Goal: Task Accomplishment & Management: Use online tool/utility

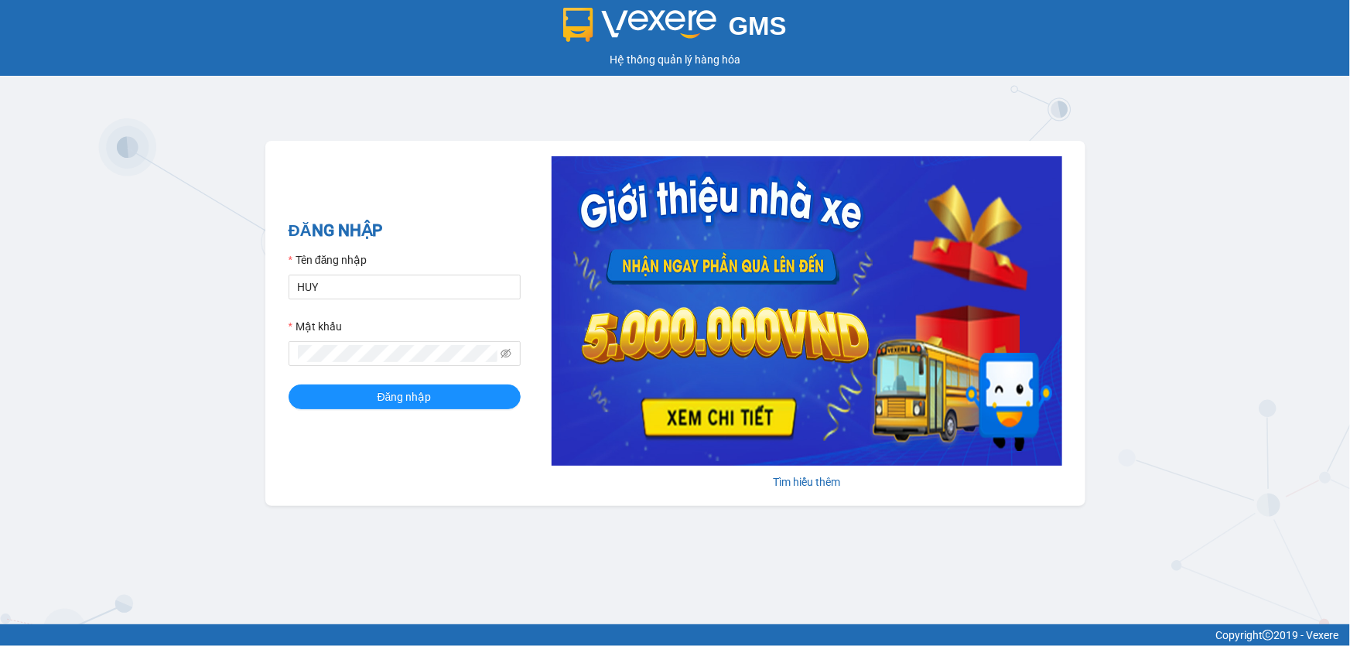
type input "huyen.ct"
click at [396, 324] on div "Mật khẩu" at bounding box center [404, 329] width 232 height 23
click at [378, 386] on button "Đăng nhập" at bounding box center [404, 396] width 232 height 25
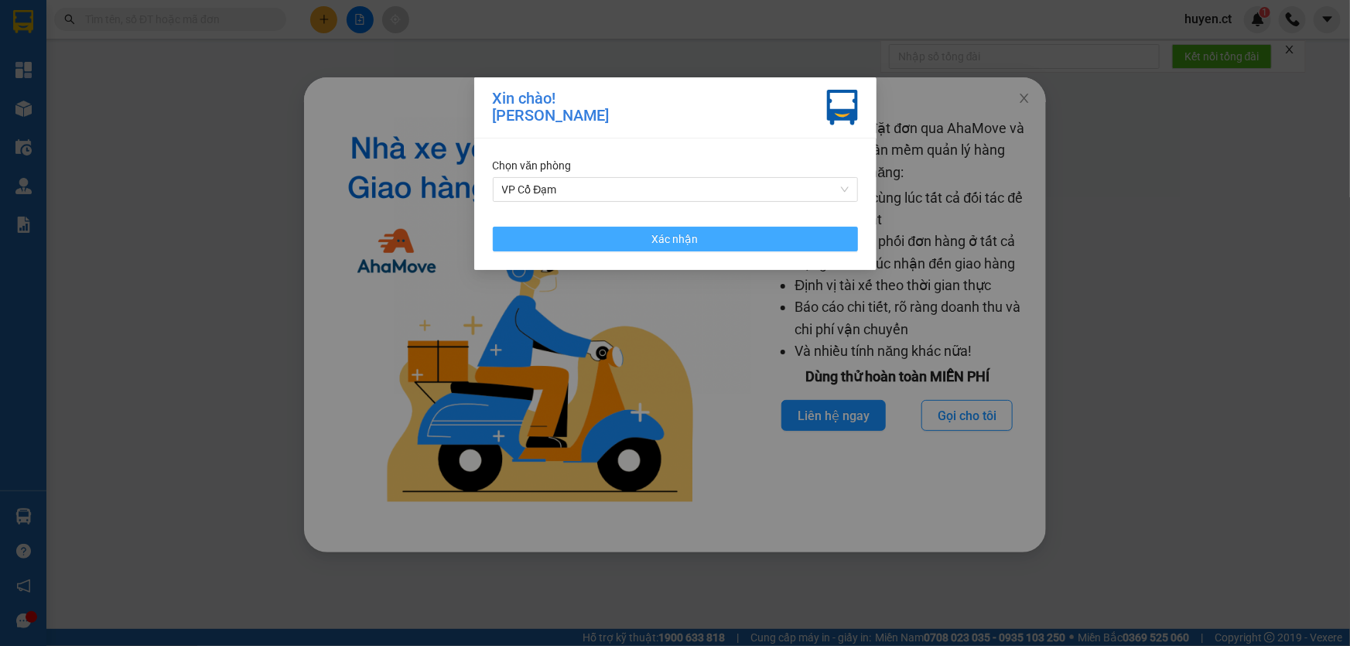
click at [600, 237] on button "Xác nhận" at bounding box center [675, 239] width 365 height 25
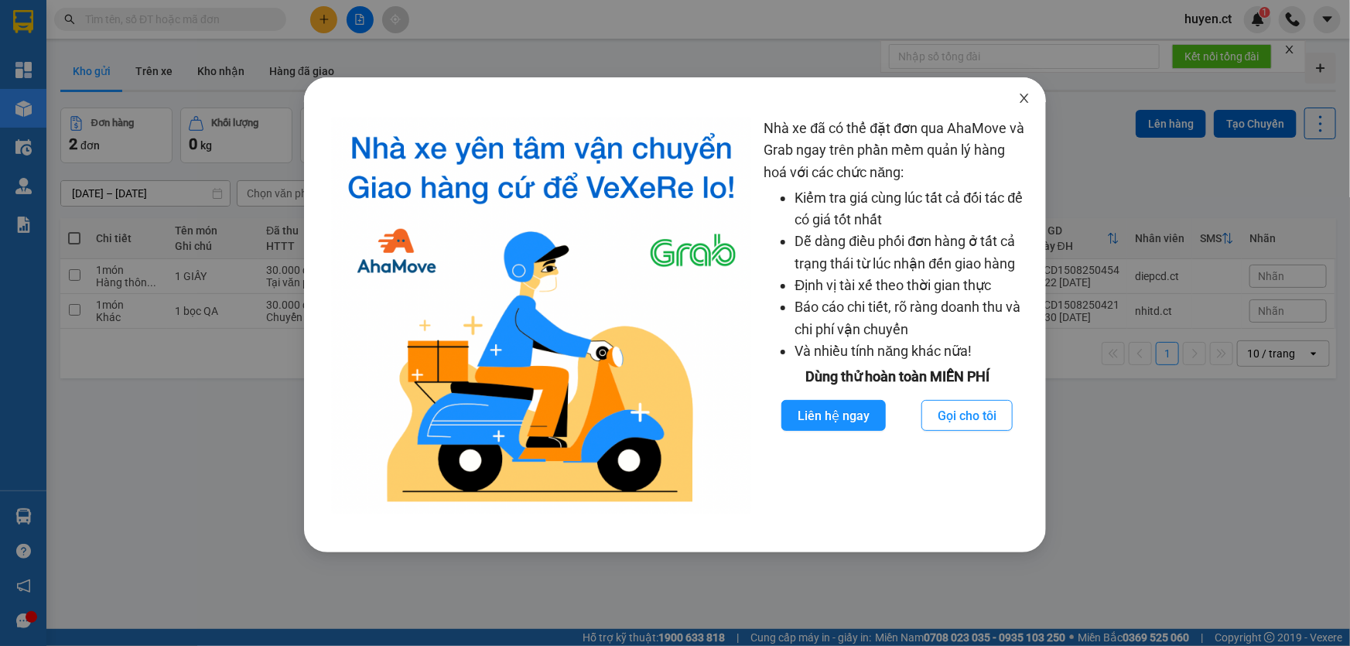
click at [1028, 101] on icon "close" at bounding box center [1024, 98] width 12 height 12
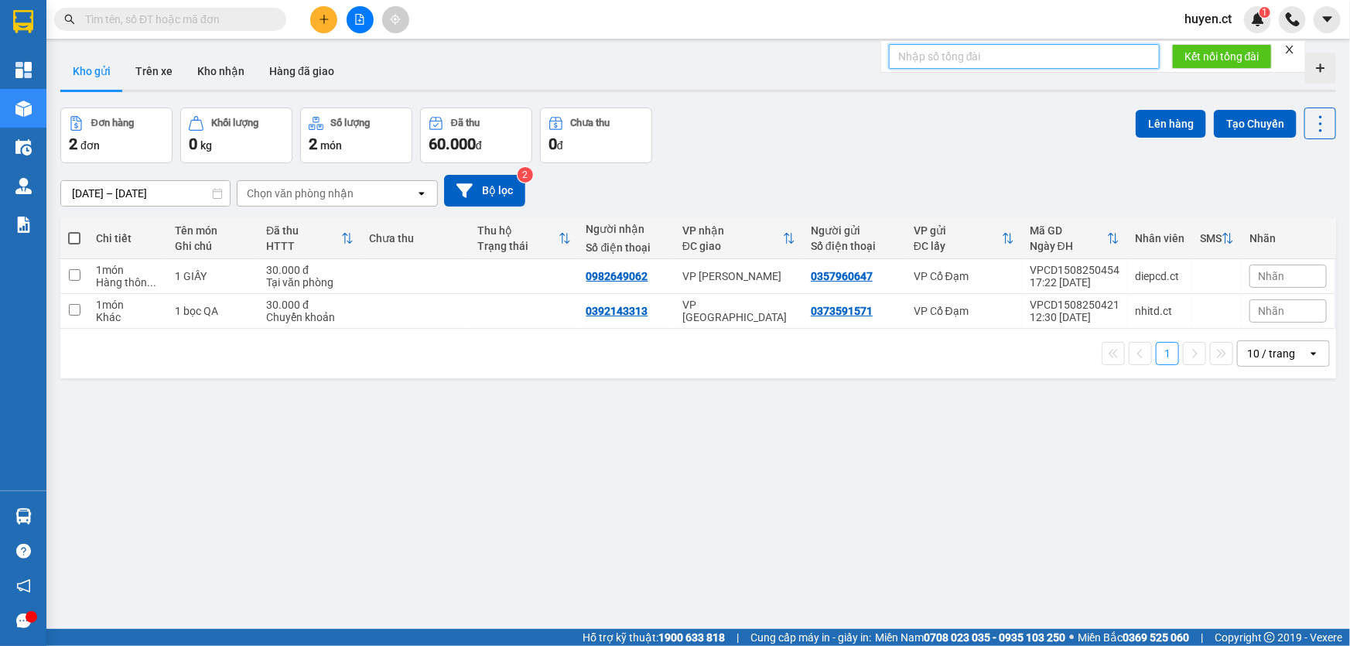
click at [959, 54] on input "text" at bounding box center [1024, 56] width 271 height 25
click at [238, 22] on input "text" at bounding box center [176, 19] width 183 height 17
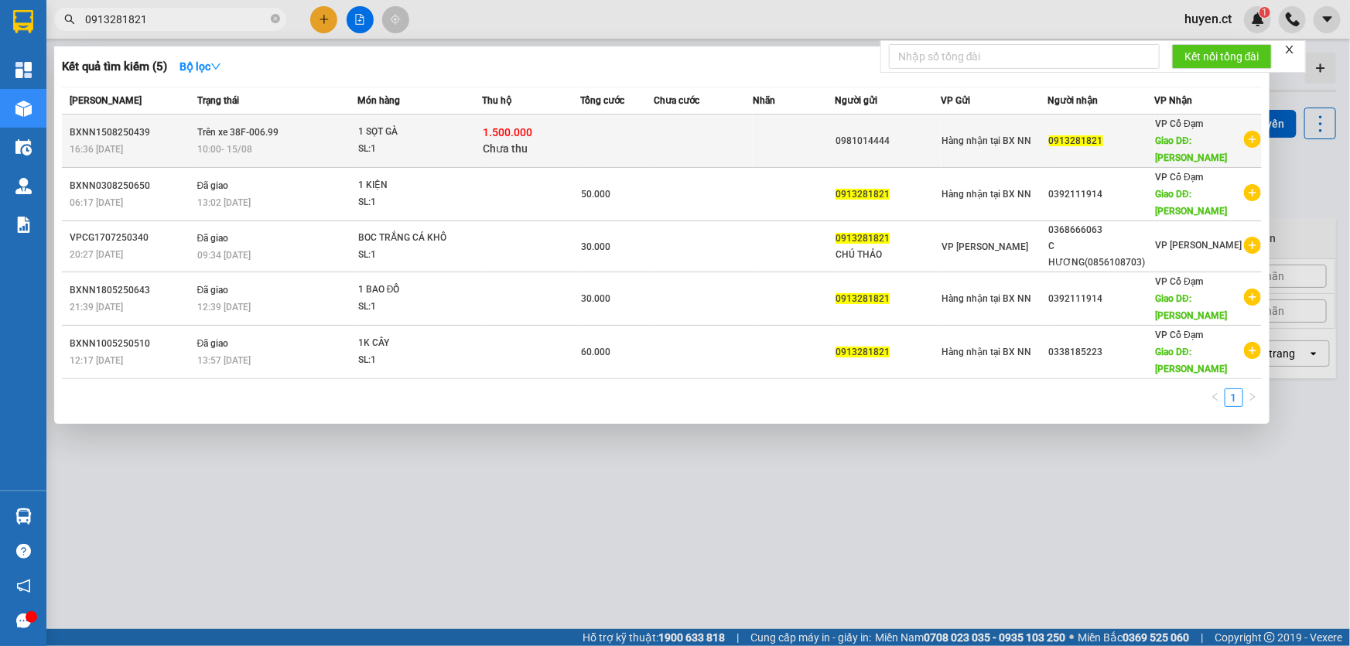
type input "0913281821"
click at [486, 146] on span "Chưa thu" at bounding box center [505, 148] width 45 height 12
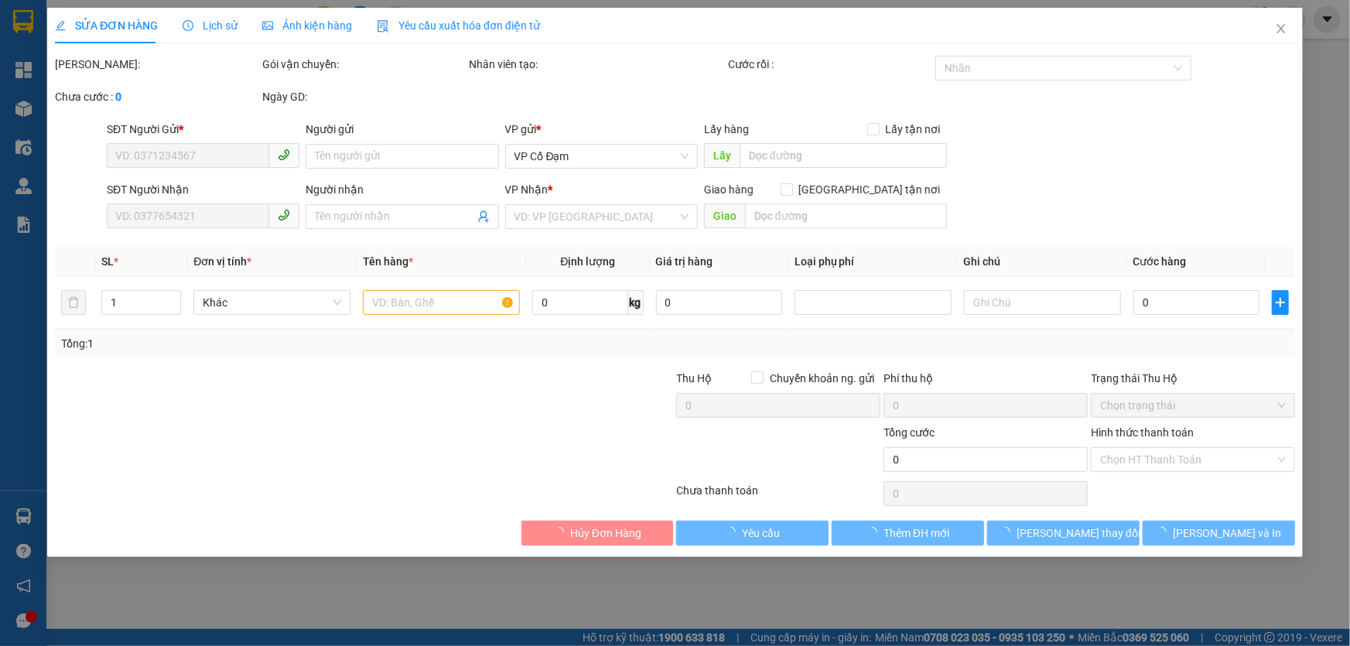
type input "0981014444"
type input "0913281821"
type input "[PERSON_NAME]"
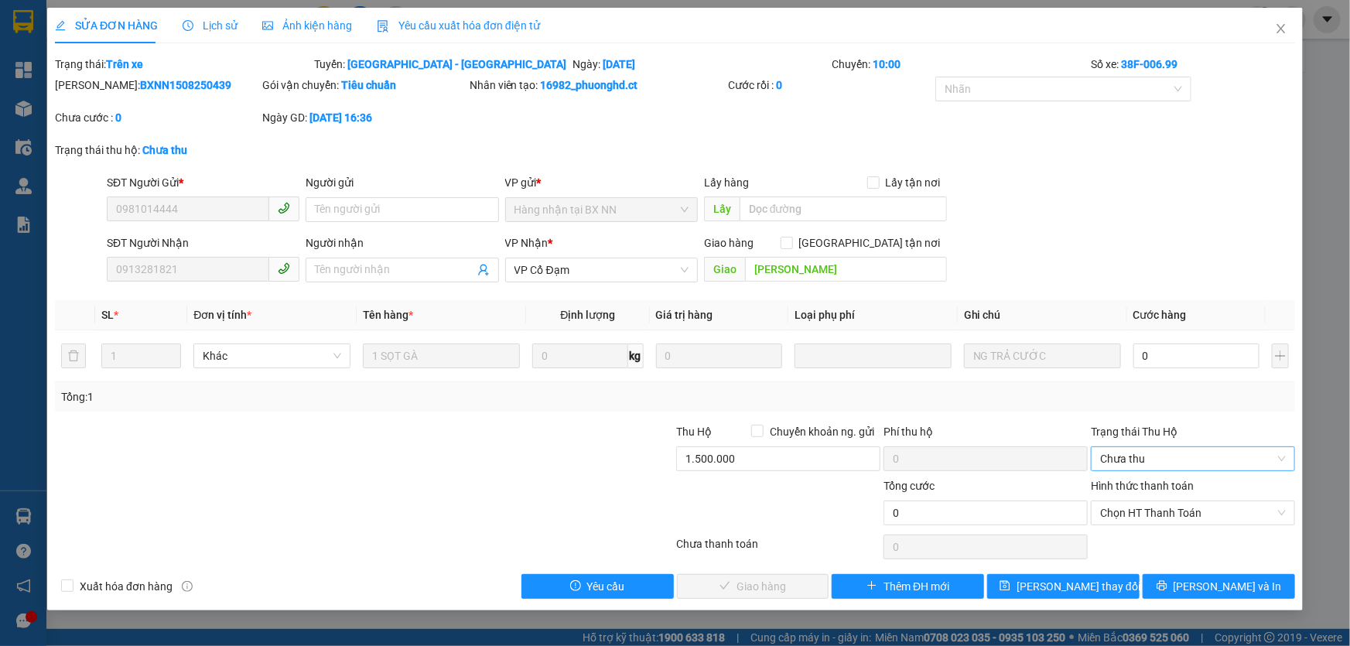
click at [1158, 464] on span "Chưa thu" at bounding box center [1193, 458] width 186 height 23
click at [1039, 423] on div "Phí thu hộ" at bounding box center [985, 434] width 204 height 23
click at [1164, 451] on span "Chưa thu" at bounding box center [1193, 458] width 186 height 23
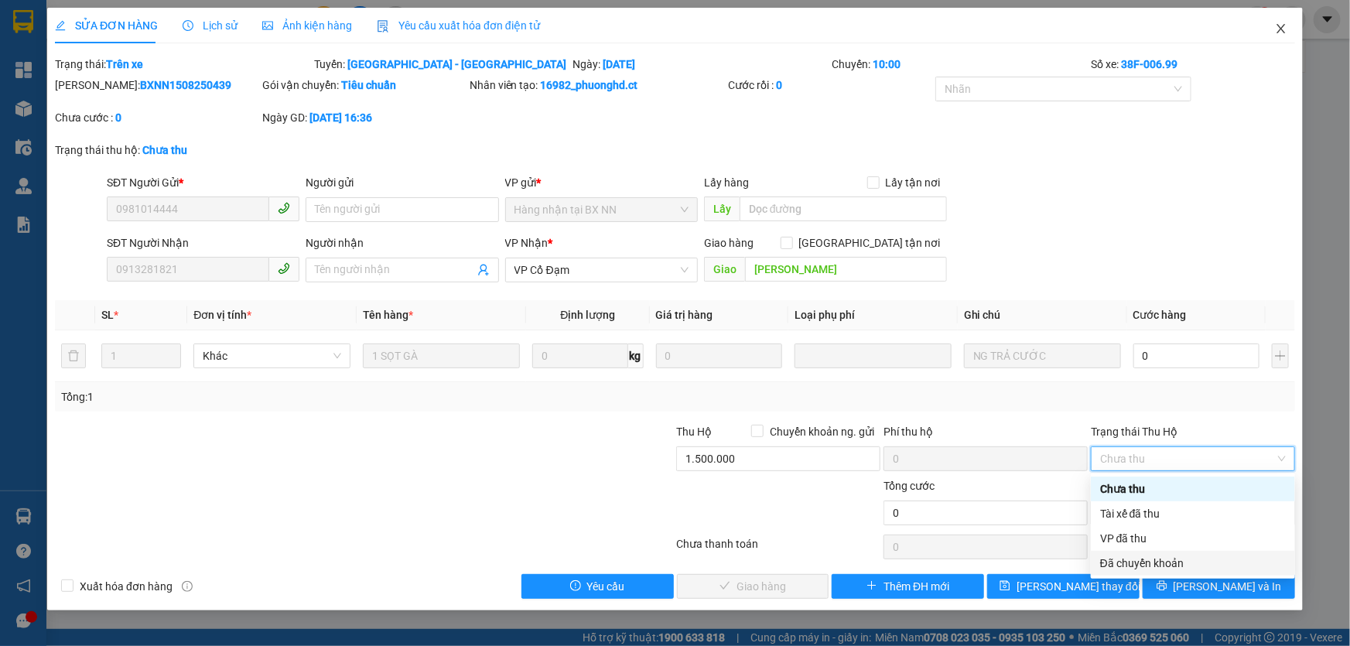
click at [1278, 37] on span "Close" at bounding box center [1280, 29] width 43 height 43
